Goal: Task Accomplishment & Management: Manage account settings

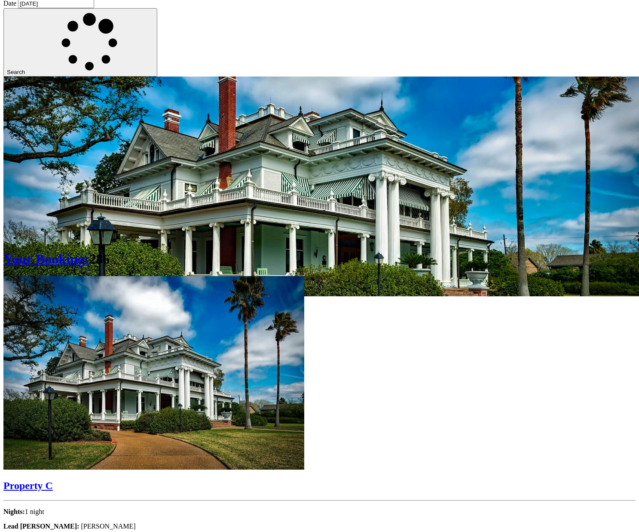
scroll to position [151, 0]
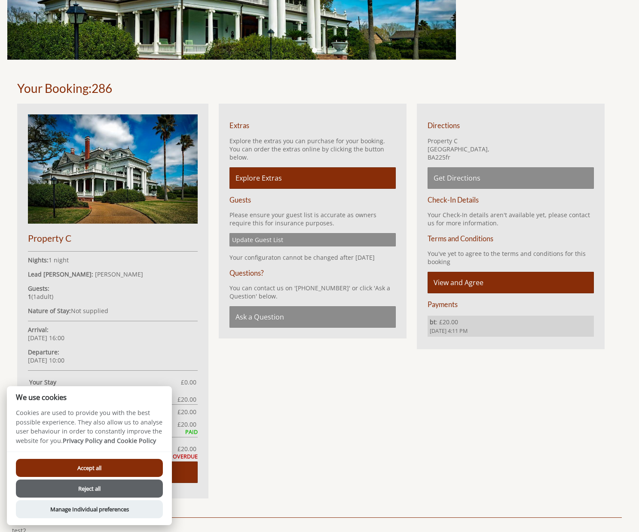
click at [86, 489] on button "Reject all" at bounding box center [89, 488] width 147 height 18
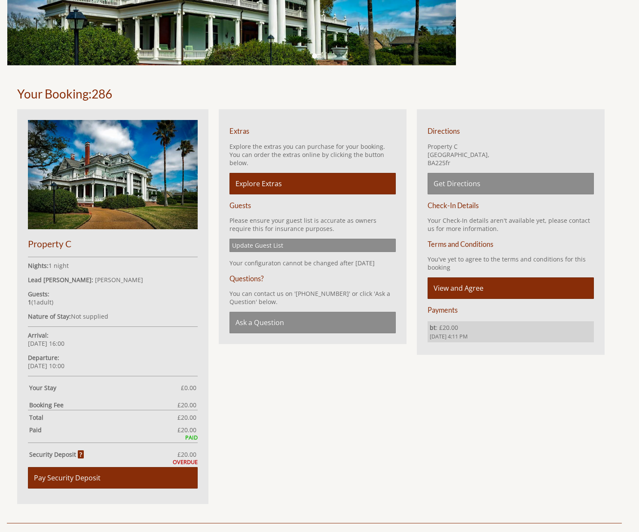
scroll to position [143, 0]
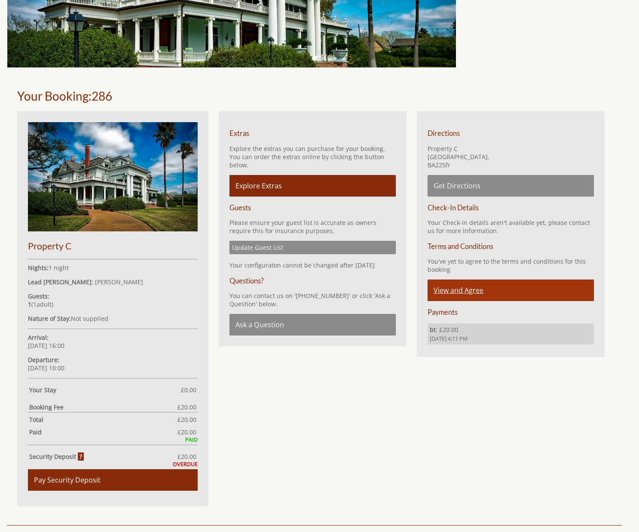
click at [459, 292] on link "View and Agree" at bounding box center [511, 289] width 166 height 21
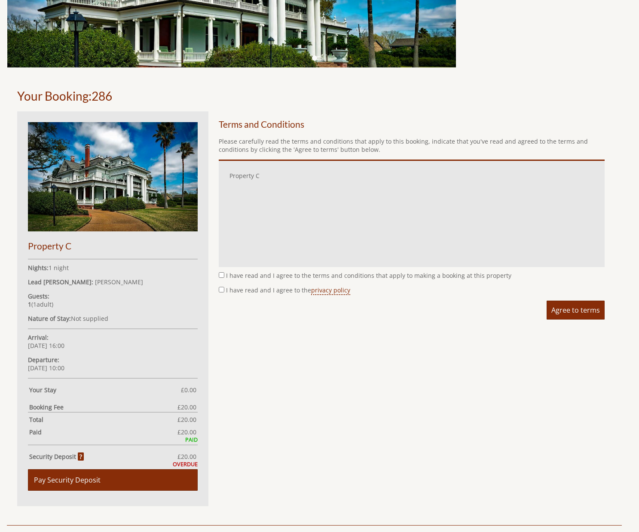
scroll to position [224, 0]
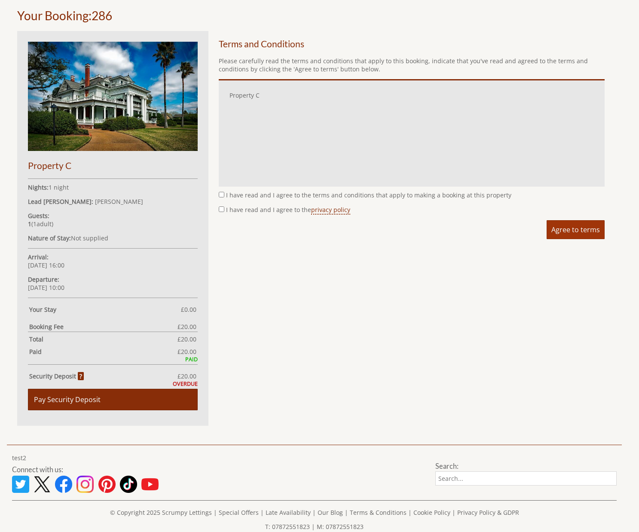
click at [567, 226] on span "Agree to terms" at bounding box center [576, 229] width 49 height 9
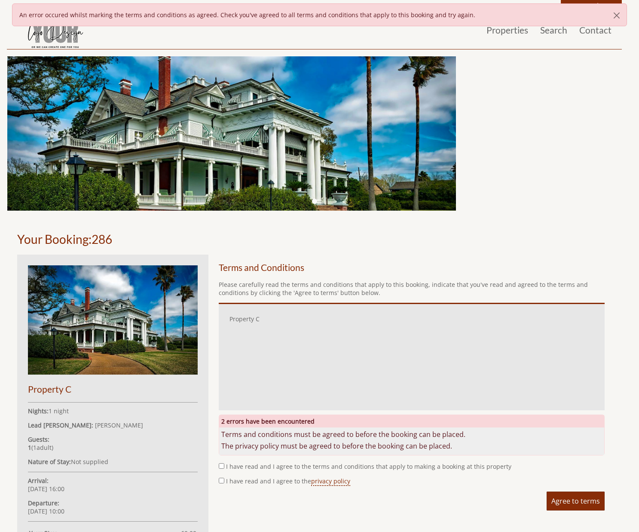
drag, startPoint x: 222, startPoint y: 464, endPoint x: 221, endPoint y: 482, distance: 17.7
click at [221, 466] on input "I have read and I agree to the terms and conditions that apply to making a book…" at bounding box center [222, 466] width 6 height 6
checkbox input "true"
click at [221, 480] on input "I have read and I agree to the privacy policy" at bounding box center [222, 481] width 6 height 6
checkbox input "true"
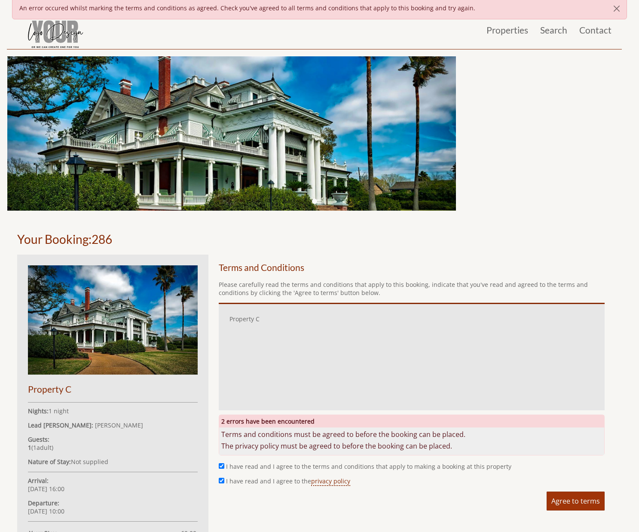
click at [581, 502] on span "Agree to terms" at bounding box center [576, 500] width 49 height 9
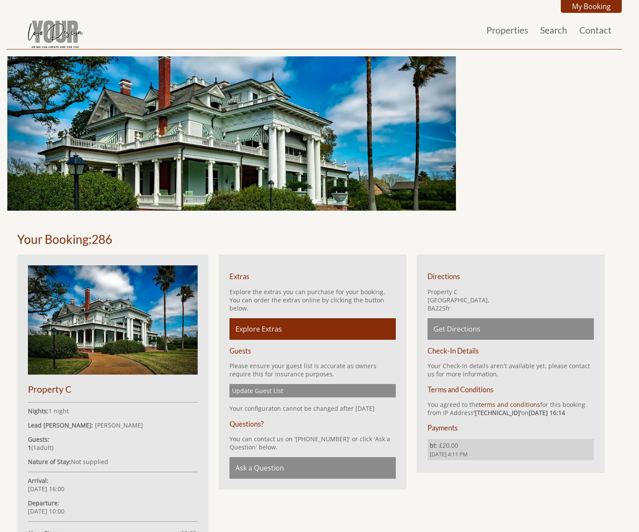
click at [168, 239] on h1 "Your Booking: 286" at bounding box center [314, 239] width 594 height 15
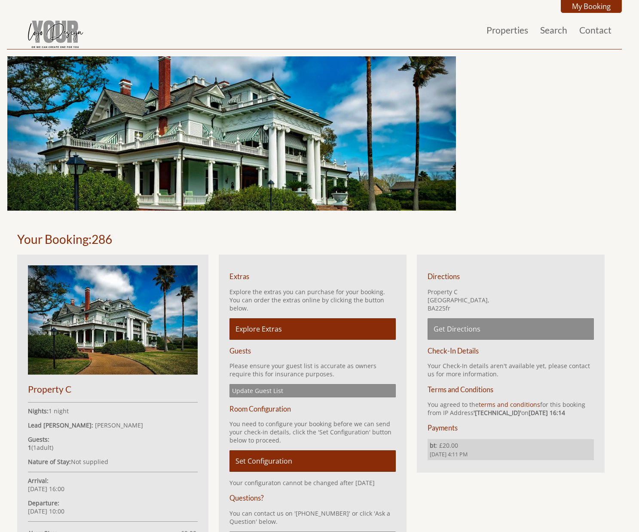
click at [221, 252] on div "Your Booking: 286" at bounding box center [314, 239] width 605 height 31
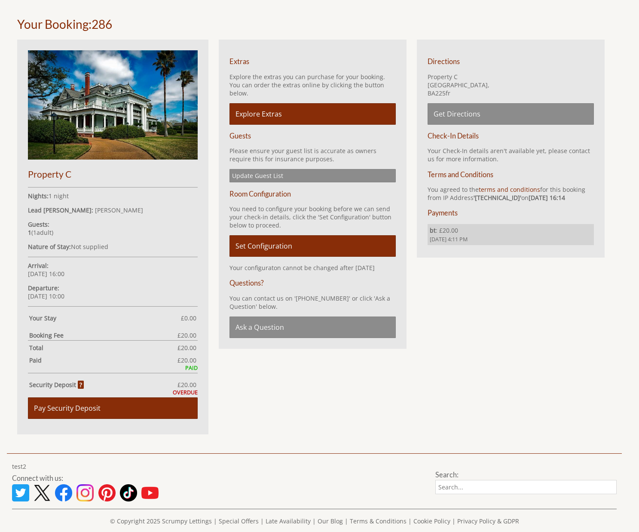
scroll to position [215, 0]
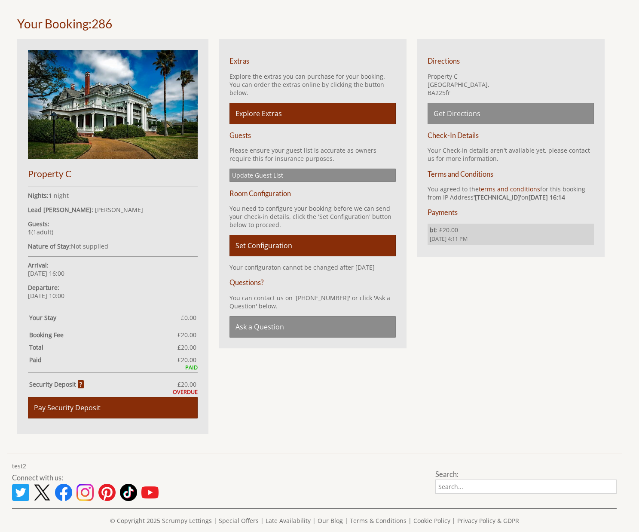
click at [468, 135] on h3 "Check-In Details" at bounding box center [511, 135] width 166 height 8
click at [463, 148] on p "Your Check-In details aren't available yet, please contact us for more informat…" at bounding box center [511, 154] width 166 height 16
click at [463, 138] on h3 "Check-In Details" at bounding box center [511, 135] width 166 height 8
click at [463, 126] on ul "Directions Property C Somerset, BA225fr Get Directions Check-In Details Your Ch…" at bounding box center [511, 151] width 166 height 188
click at [463, 138] on h3 "Check-In Details" at bounding box center [511, 135] width 166 height 8
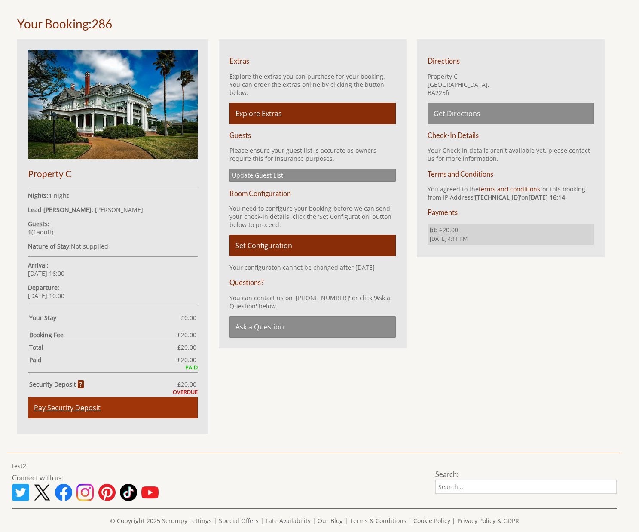
click at [60, 408] on link "Pay Security Deposit" at bounding box center [113, 407] width 170 height 21
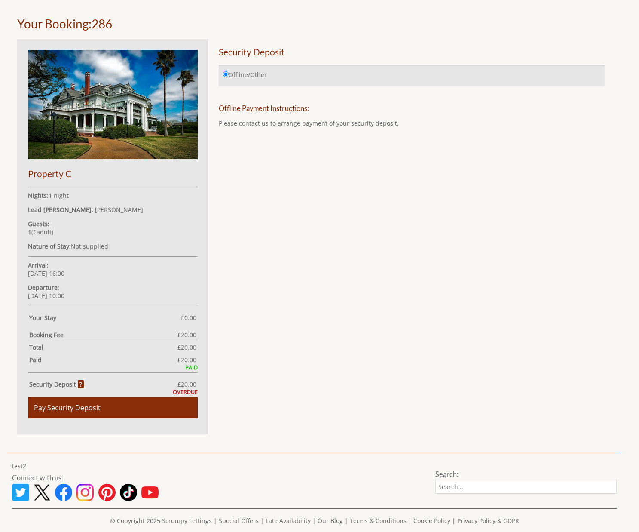
scroll to position [224, 0]
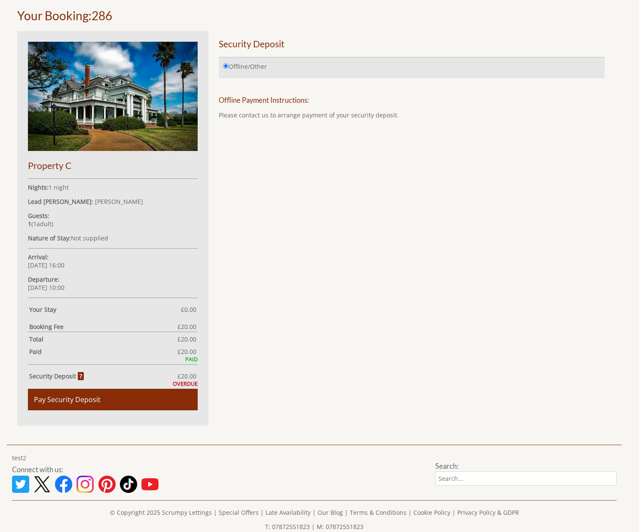
click at [246, 92] on form "Payment Method: Offline/Other Please Wait... If this message persists you have …" at bounding box center [412, 88] width 386 height 63
click at [78, 18] on link "Your Booking:" at bounding box center [54, 15] width 74 height 15
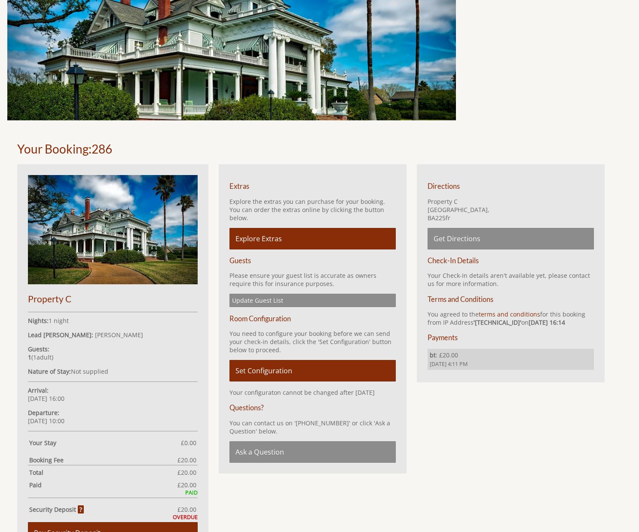
scroll to position [104, 0]
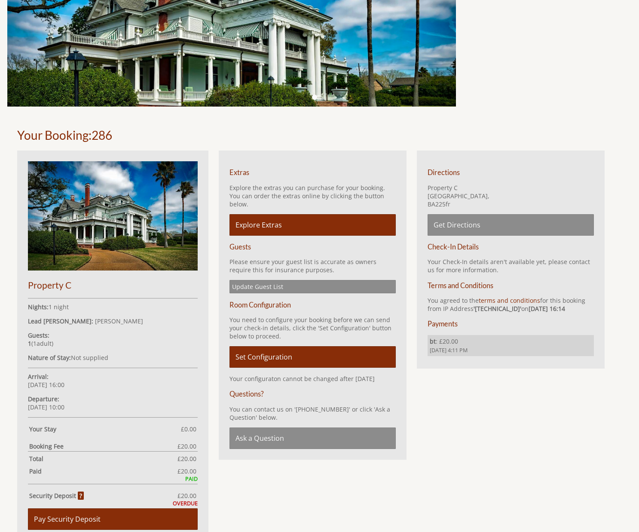
click at [456, 248] on h3 "Check-In Details" at bounding box center [511, 246] width 166 height 8
click at [414, 259] on div "Directions Property C Somerset, BA225fr Get Directions Check-In Details Your Ch…" at bounding box center [511, 259] width 198 height 218
click at [438, 248] on h3 "Check-In Details" at bounding box center [511, 246] width 166 height 8
click at [216, 274] on div "Extras Explore the extras you can purchase for your booking. You can order the …" at bounding box center [313, 304] width 198 height 309
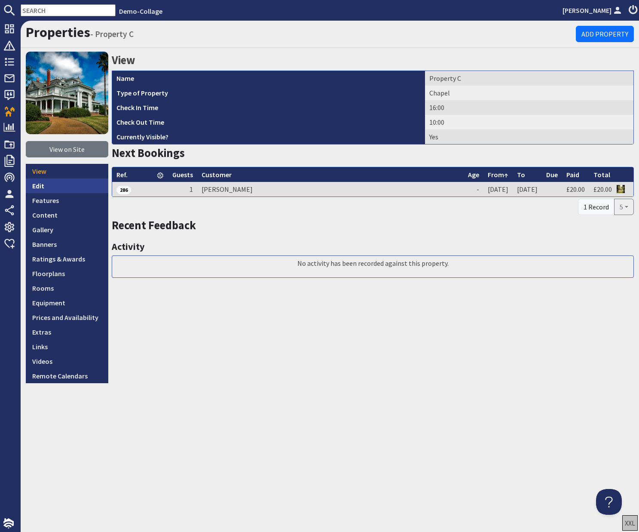
click at [40, 187] on link "Edit" at bounding box center [67, 185] width 83 height 15
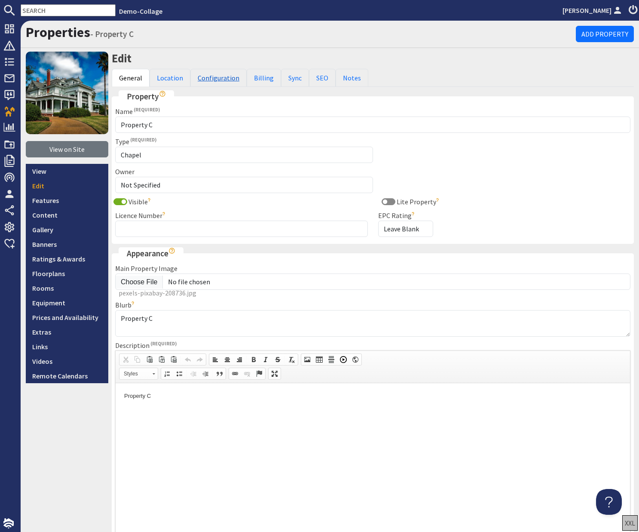
click at [216, 79] on link "Configuration" at bounding box center [218, 78] width 56 height 18
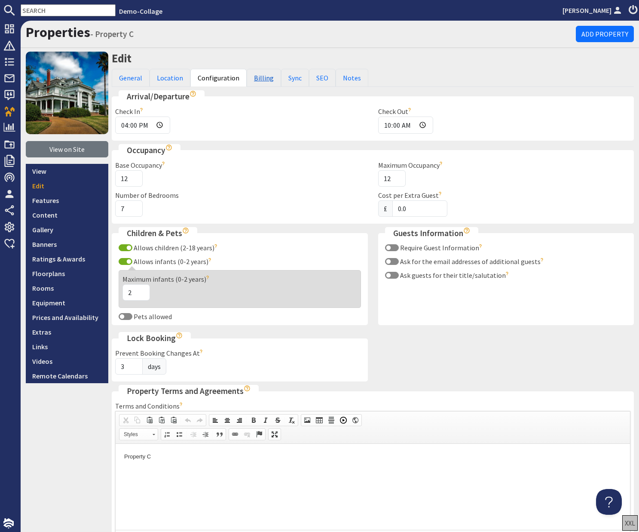
click at [258, 77] on link "Billing" at bounding box center [264, 78] width 34 height 18
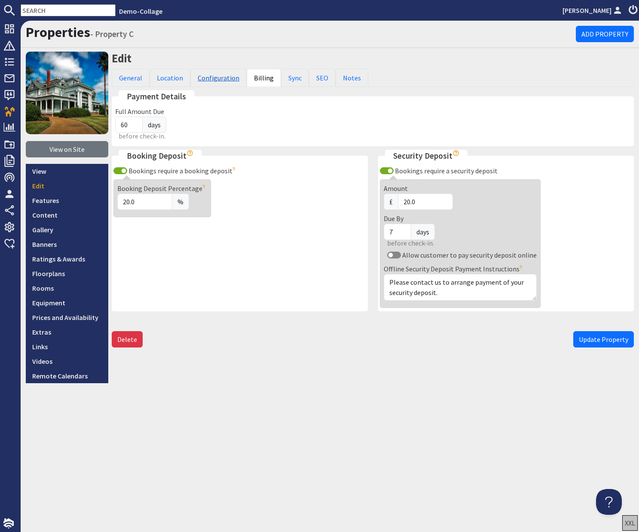
click at [221, 79] on link "Configuration" at bounding box center [218, 78] width 56 height 18
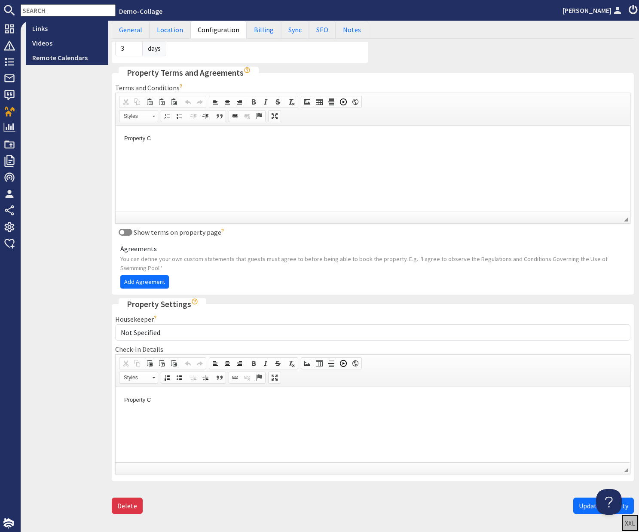
scroll to position [348, 0]
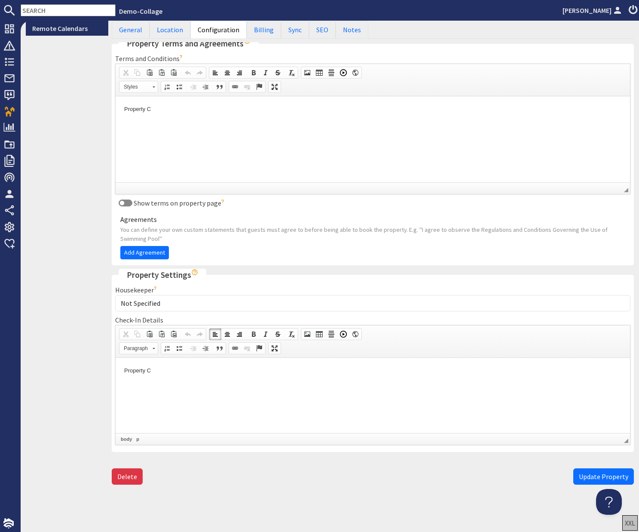
click at [196, 374] on p "Property C" at bounding box center [372, 370] width 497 height 9
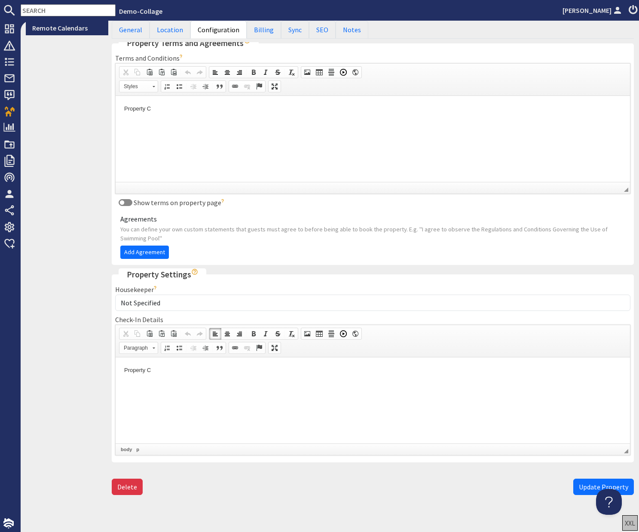
scroll to position [0, 0]
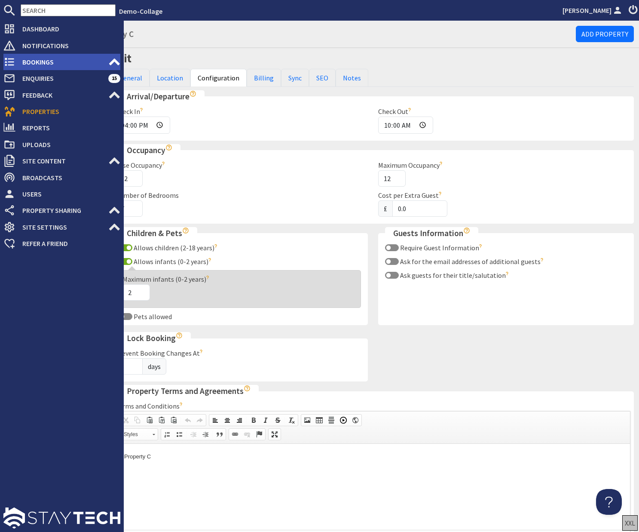
click at [41, 62] on span "Bookings" at bounding box center [61, 62] width 93 height 14
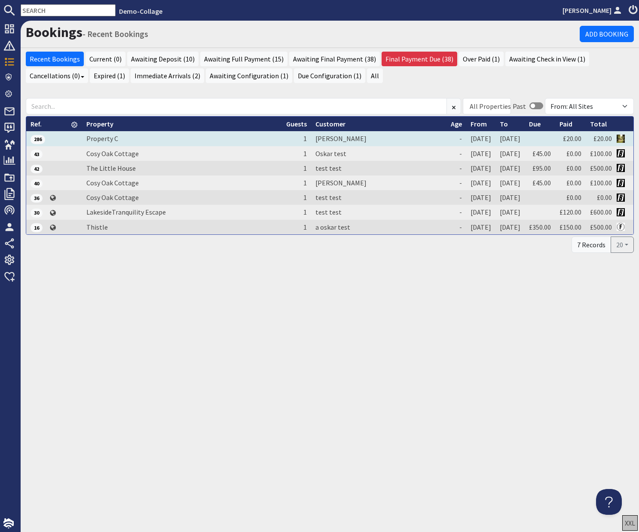
click at [37, 140] on span "286" at bounding box center [38, 139] width 15 height 9
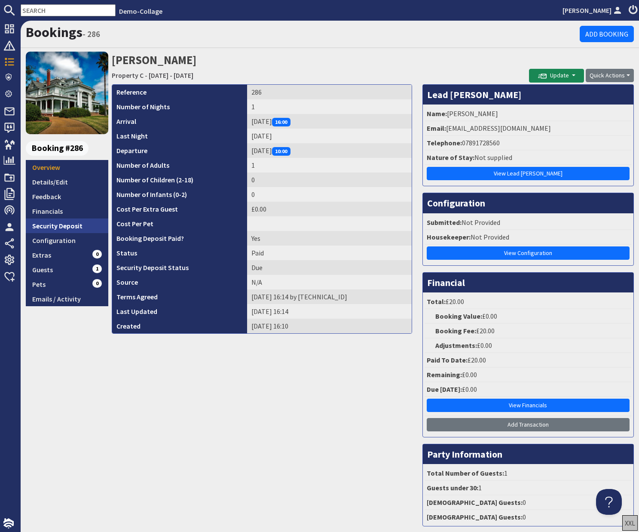
click at [48, 224] on link "Security Deposit" at bounding box center [67, 225] width 83 height 15
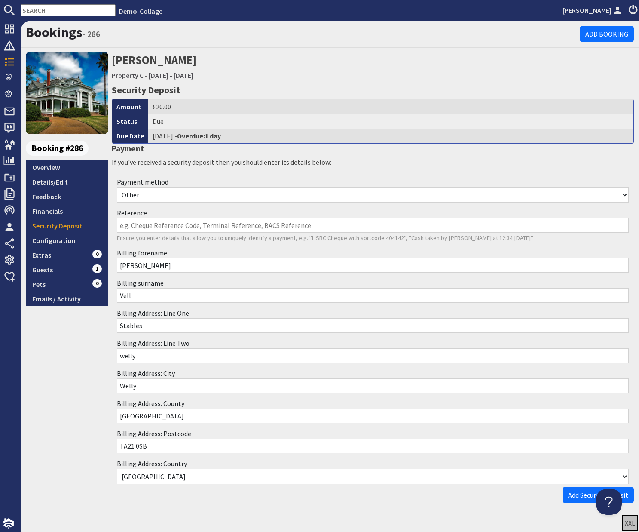
click at [182, 199] on select "Other Cash Bank Transfer Offline Card Cheque Online External" at bounding box center [373, 194] width 512 height 15
select select "offline_bank_transfer_payment"
click at [117, 187] on select "Other Cash Bank Transfer Offline Card Cheque Online External" at bounding box center [373, 194] width 512 height 15
click at [228, 225] on input "Reference" at bounding box center [373, 225] width 512 height 15
type input "bt"
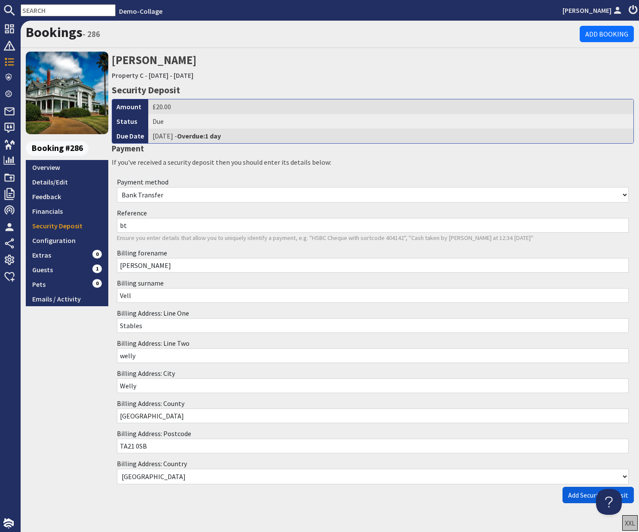
click at [580, 497] on span "Add Security Deposit" at bounding box center [598, 494] width 60 height 9
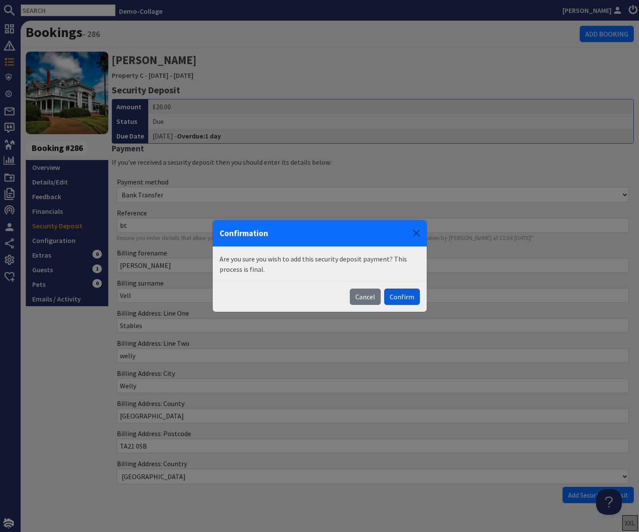
click at [401, 293] on button "Confirm" at bounding box center [402, 296] width 36 height 16
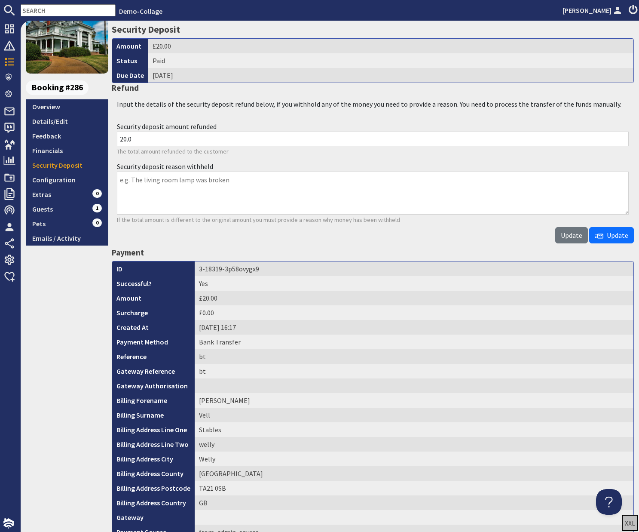
scroll to position [175, 0]
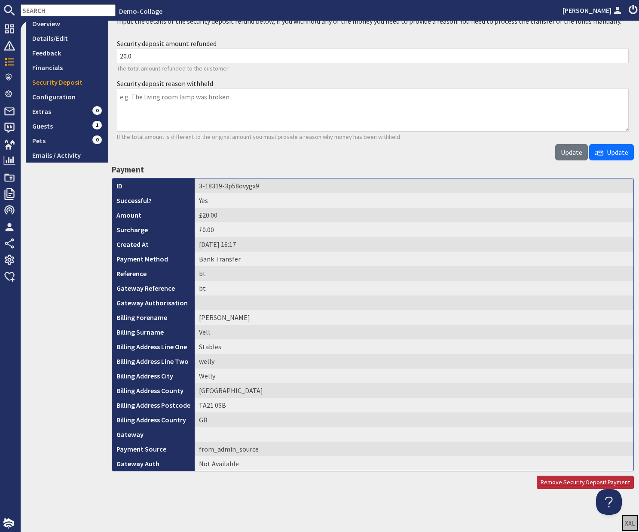
click at [560, 482] on link "Remove Security Deposit Payment" at bounding box center [585, 481] width 97 height 13
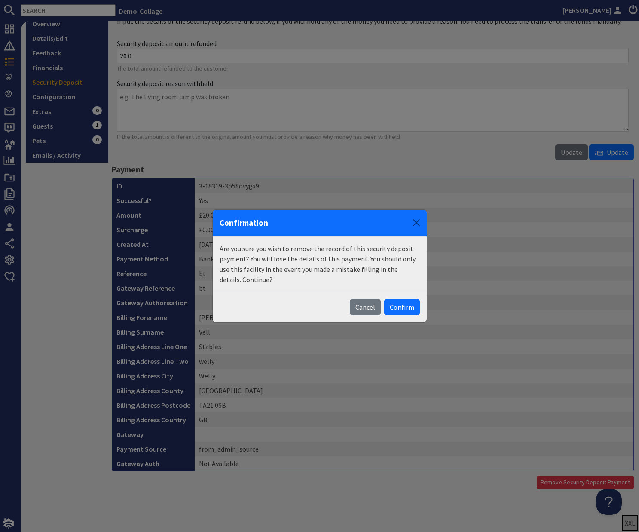
click at [401, 307] on button "Confirm" at bounding box center [402, 307] width 36 height 16
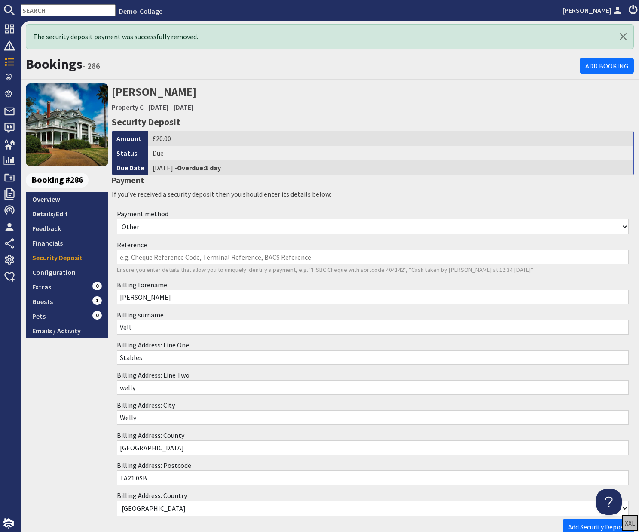
scroll to position [0, 0]
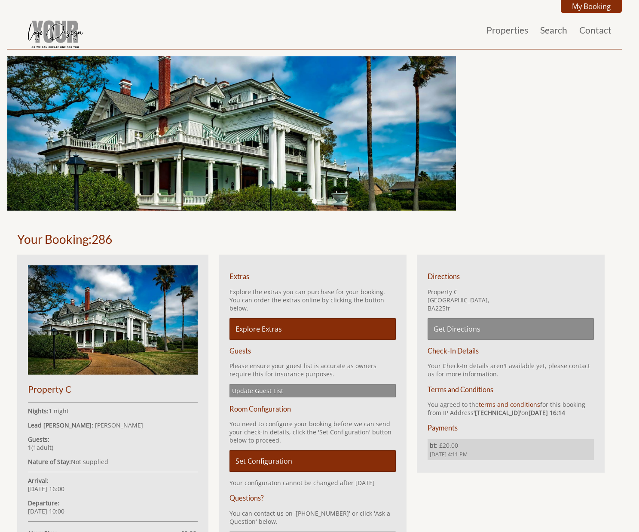
scroll to position [104, 0]
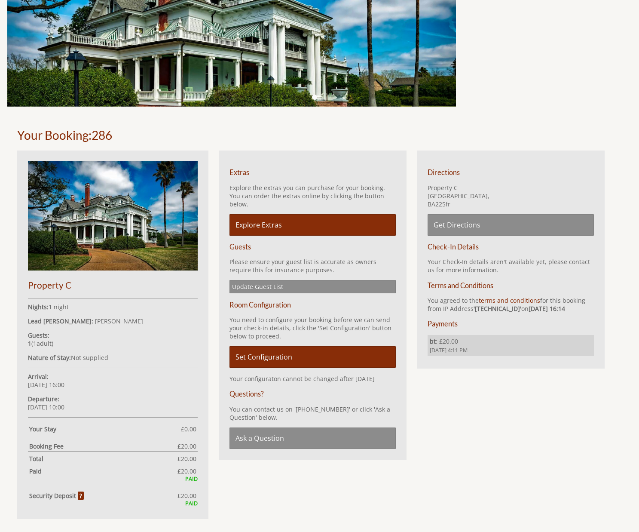
click at [436, 246] on h3 "Check-In Details" at bounding box center [511, 246] width 166 height 8
drag, startPoint x: 447, startPoint y: 268, endPoint x: 452, endPoint y: 253, distance: 15.6
click at [448, 265] on p "Your Check-In details aren't available yet, please contact us for more informat…" at bounding box center [511, 265] width 166 height 16
click at [452, 248] on h3 "Check-In Details" at bounding box center [511, 246] width 166 height 8
drag, startPoint x: 454, startPoint y: 248, endPoint x: 457, endPoint y: 256, distance: 9.1
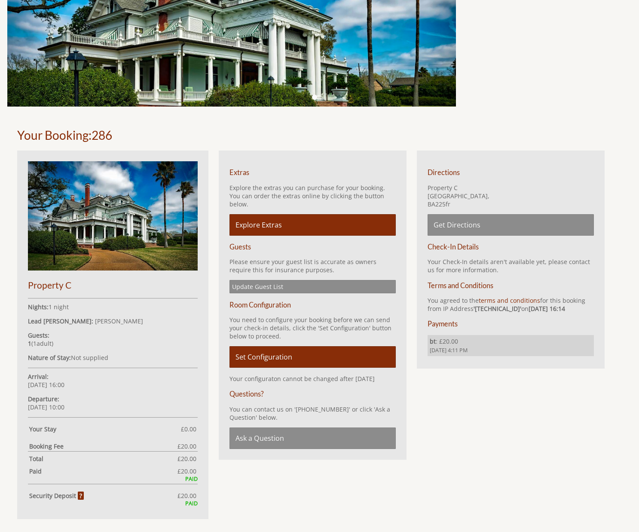
click at [454, 249] on h3 "Check-In Details" at bounding box center [511, 246] width 166 height 8
drag, startPoint x: 458, startPoint y: 263, endPoint x: 463, endPoint y: 248, distance: 16.3
click at [460, 260] on p "Your Check-In details aren't available yet, please contact us for more informat…" at bounding box center [511, 265] width 166 height 16
drag, startPoint x: 463, startPoint y: 246, endPoint x: 466, endPoint y: 272, distance: 26.4
click at [464, 251] on li "Check-In Details Your Check-In details aren't available yet, please contact us …" at bounding box center [511, 257] width 166 height 31
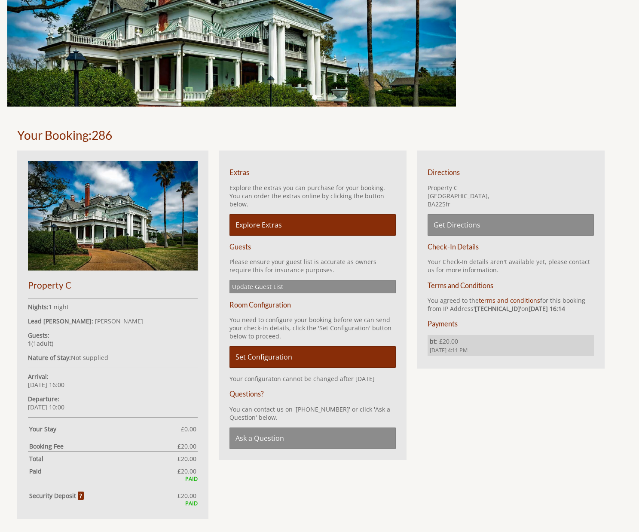
drag, startPoint x: 466, startPoint y: 273, endPoint x: 467, endPoint y: 253, distance: 19.8
click at [467, 261] on p "Your Check-In details aren't available yet, please contact us for more informat…" at bounding box center [511, 265] width 166 height 16
click at [470, 248] on h3 "Check-In Details" at bounding box center [511, 246] width 166 height 8
click at [494, 248] on h3 "Check-In Details" at bounding box center [511, 246] width 166 height 8
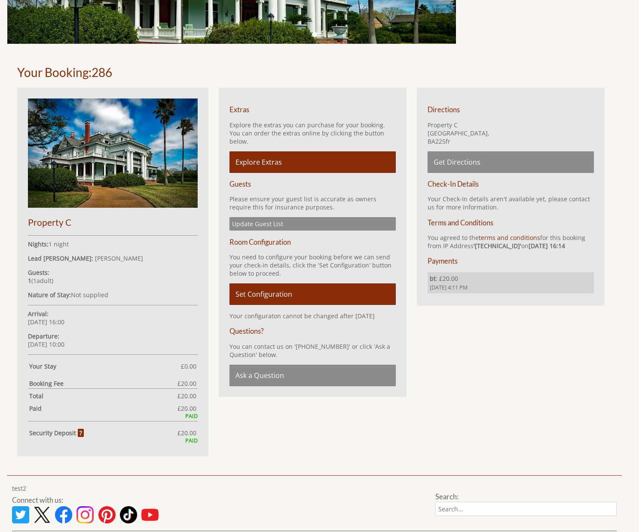
scroll to position [178, 0]
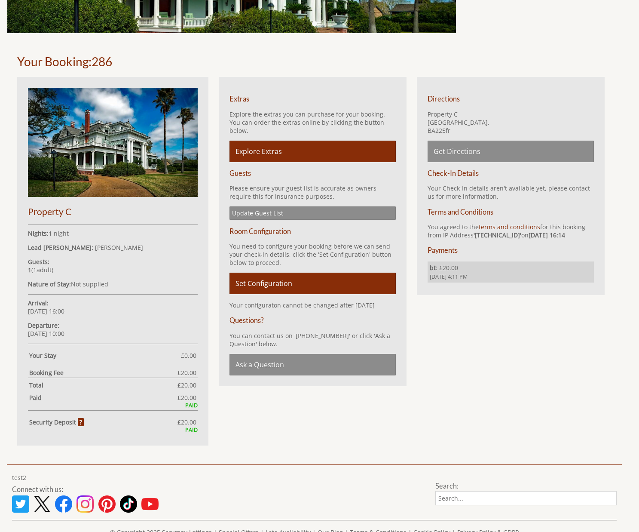
click at [449, 172] on h3 "Check-In Details" at bounding box center [511, 173] width 166 height 8
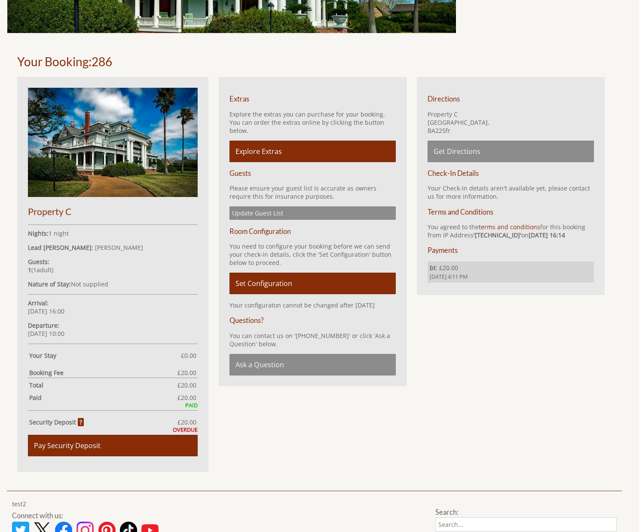
scroll to position [180, 0]
